Goal: Transaction & Acquisition: Purchase product/service

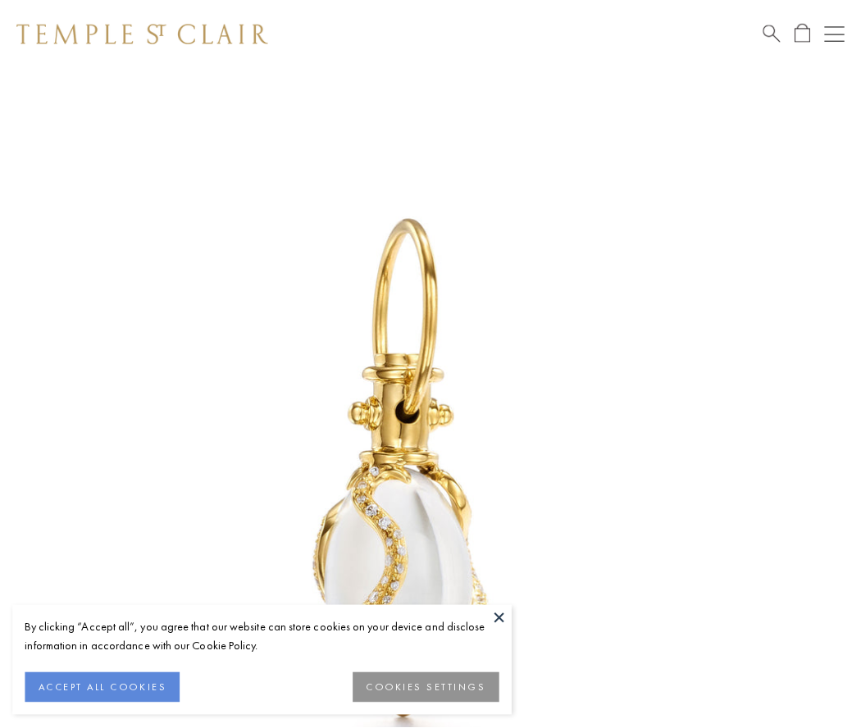
scroll to position [21, 0]
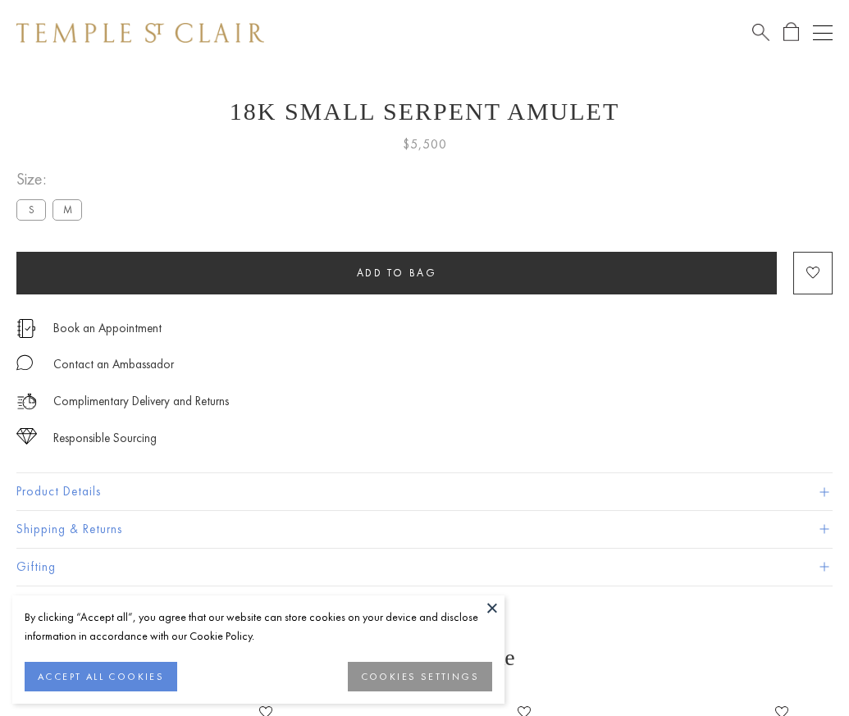
click at [396, 272] on span "Add to bag" at bounding box center [397, 273] width 80 height 14
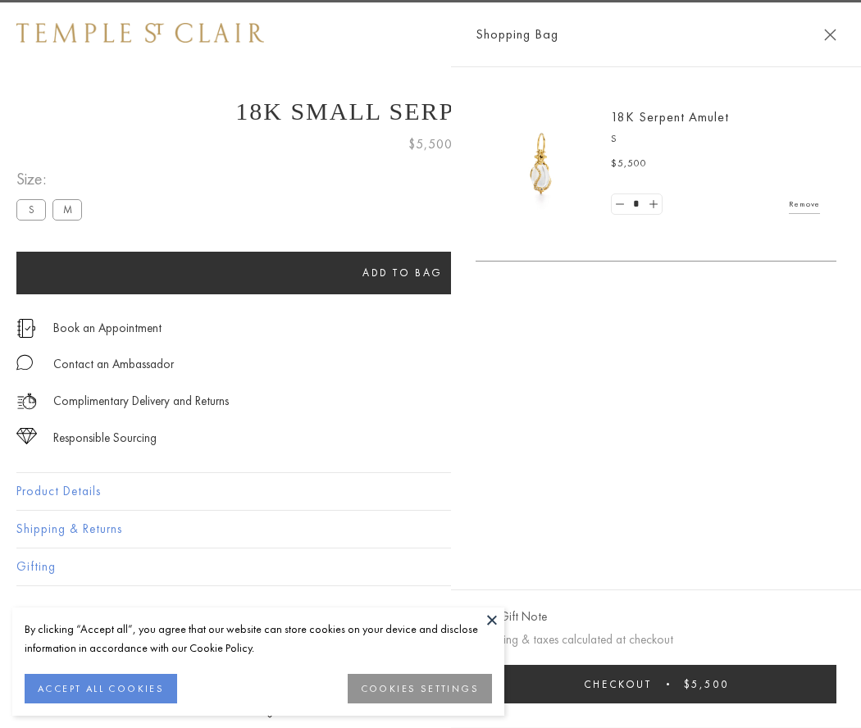
click at [686, 684] on button "Checkout $5,500" at bounding box center [656, 684] width 361 height 39
